Goal: Find specific fact: Find specific fact

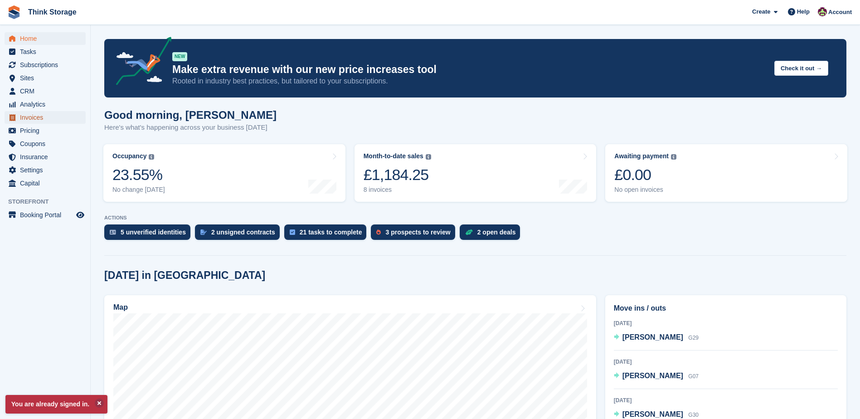
click at [32, 117] on span "Invoices" at bounding box center [47, 117] width 54 height 13
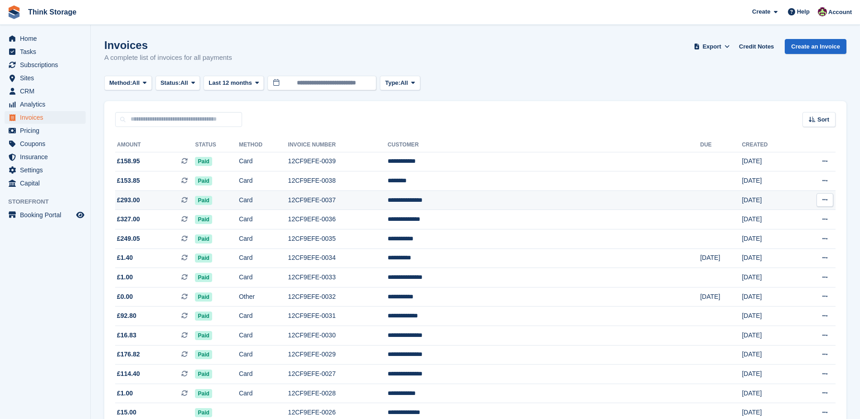
click at [388, 201] on td "12CF9EFE-0037" at bounding box center [338, 200] width 100 height 20
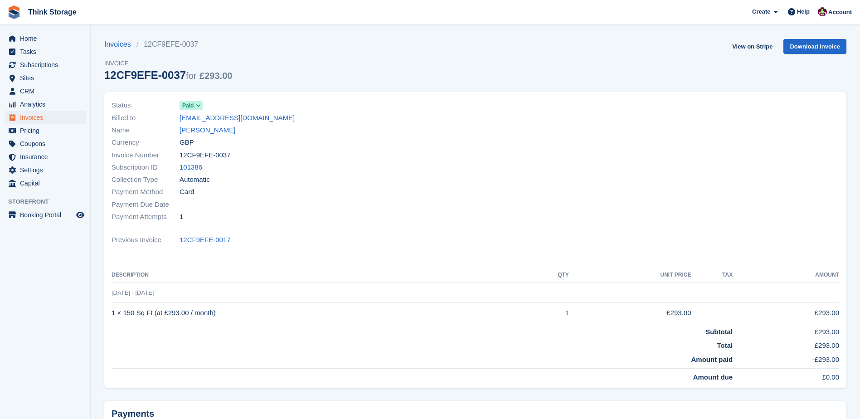
drag, startPoint x: 228, startPoint y: 156, endPoint x: 181, endPoint y: 159, distance: 46.8
click at [181, 159] on div "Invoice Number 12CF9EFE-0037" at bounding box center [291, 155] width 359 height 12
copy span "12CF9EFE-0037"
drag, startPoint x: 218, startPoint y: 313, endPoint x: 112, endPoint y: 313, distance: 106.1
click at [112, 313] on td "1 × 150 Sq Ft (at £293.00 / month)" at bounding box center [318, 313] width 413 height 20
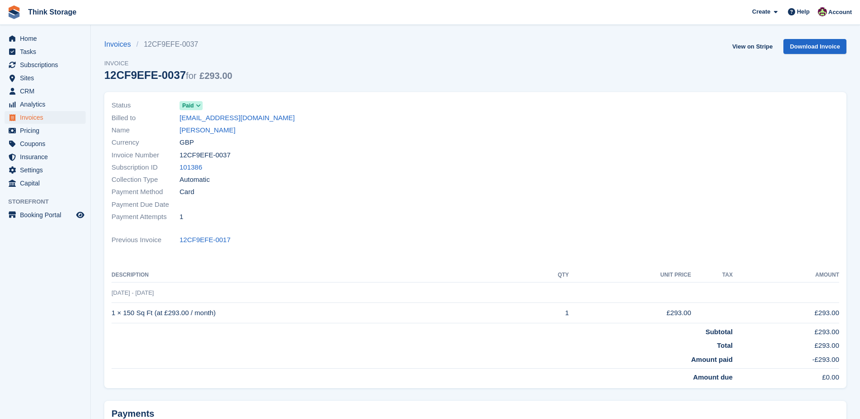
copy td "1 × 150 Sq Ft (at £293.00 / month)"
click at [31, 118] on span "Invoices" at bounding box center [47, 117] width 54 height 13
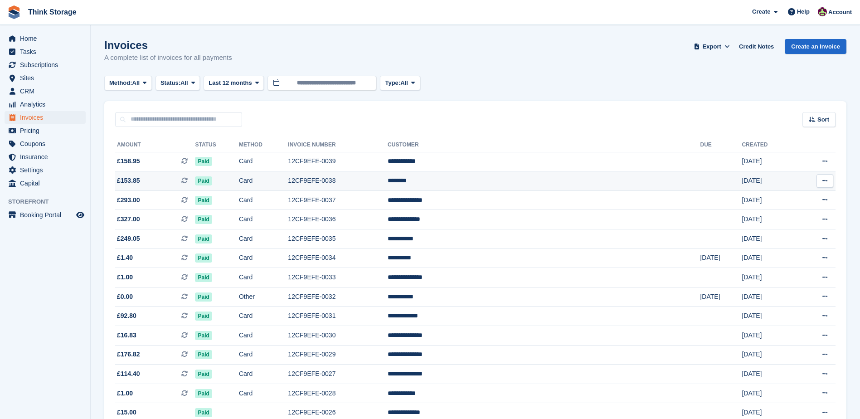
click at [388, 179] on td "12CF9EFE-0038" at bounding box center [338, 181] width 100 height 20
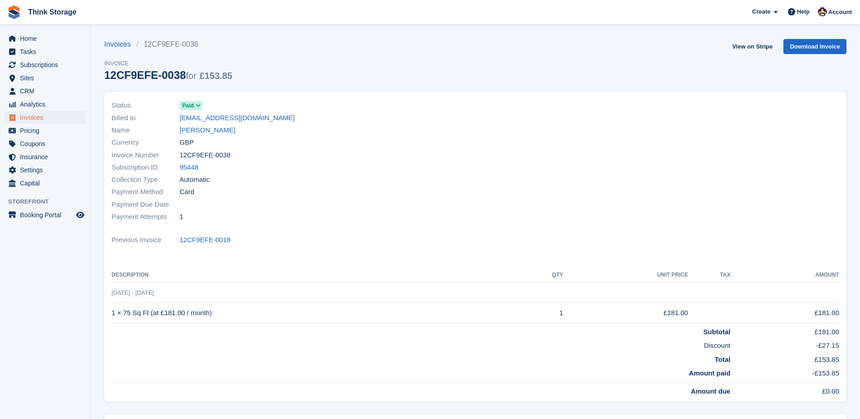
click at [224, 154] on span "12CF9EFE-0038" at bounding box center [205, 155] width 51 height 10
drag, startPoint x: 225, startPoint y: 155, endPoint x: 177, endPoint y: 155, distance: 48.5
click at [177, 155] on div "Invoice Number 12CF9EFE-0038" at bounding box center [291, 155] width 359 height 12
copy div "12CF9EFE-0038"
drag, startPoint x: 225, startPoint y: 310, endPoint x: 220, endPoint y: 312, distance: 6.3
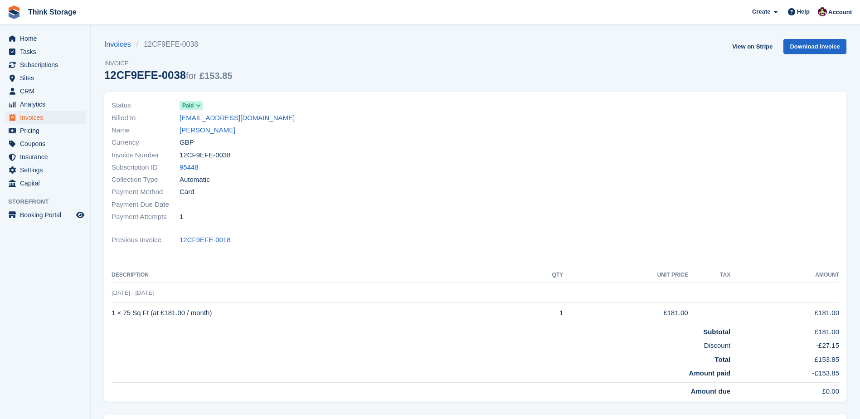
click at [225, 310] on td "1 × 75 Sq Ft (at £181.00 / month)" at bounding box center [315, 313] width 406 height 20
drag, startPoint x: 213, startPoint y: 312, endPoint x: 112, endPoint y: 313, distance: 101.6
click at [112, 313] on td "1 × 75 Sq Ft (at £181.00 / month)" at bounding box center [315, 313] width 406 height 20
copy td "1 × 75 Sq Ft (at £181.00 / month)"
click at [38, 118] on span "Invoices" at bounding box center [47, 117] width 54 height 13
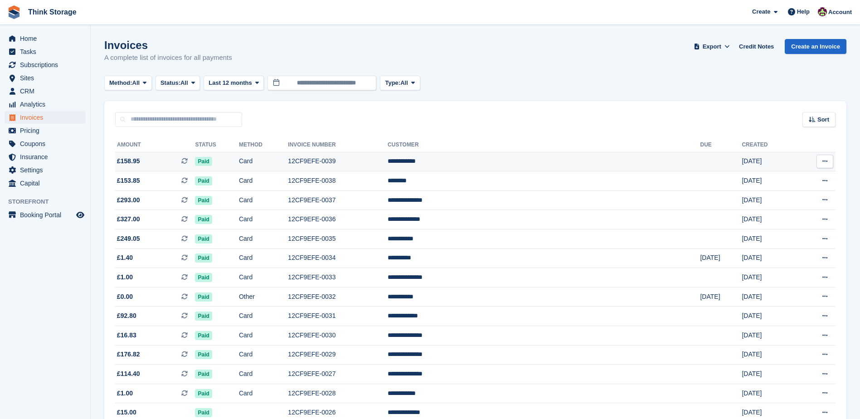
click at [376, 162] on td "12CF9EFE-0039" at bounding box center [338, 162] width 100 height 20
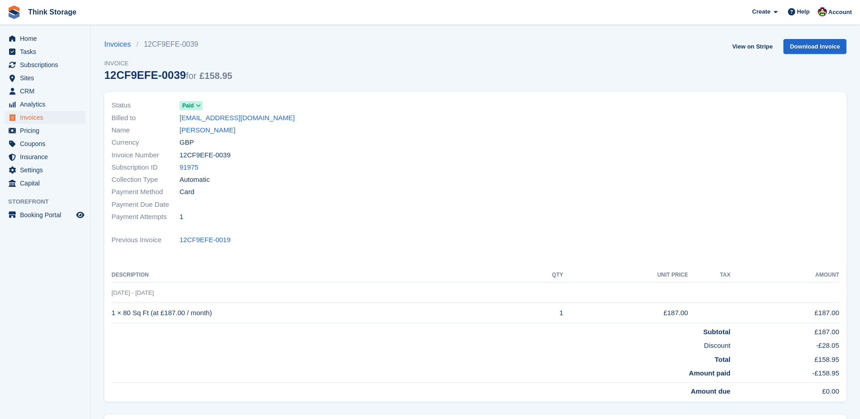
drag, startPoint x: 227, startPoint y: 156, endPoint x: 181, endPoint y: 157, distance: 46.3
click at [181, 157] on div "Invoice Number 12CF9EFE-0039" at bounding box center [291, 155] width 359 height 12
copy span "12CF9EFE-0039"
drag, startPoint x: 214, startPoint y: 313, endPoint x: 112, endPoint y: 312, distance: 102.1
click at [112, 312] on td "1 × 80 Sq Ft (at £187.00 / month)" at bounding box center [315, 313] width 406 height 20
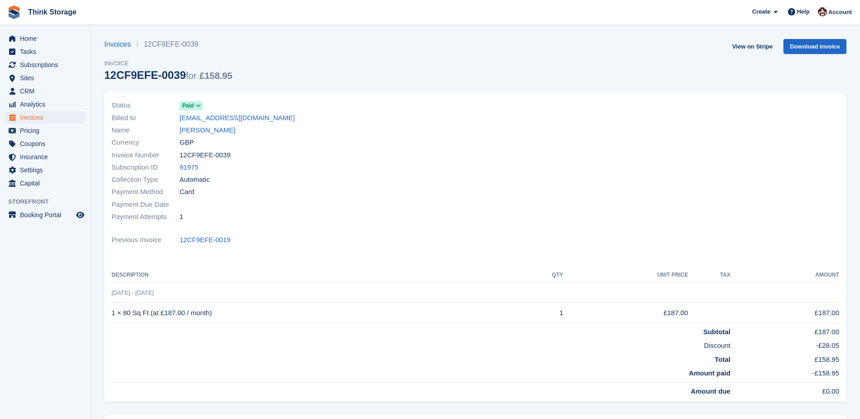
copy td "1 × 80 Sq Ft (at £187.00 / month)"
